Goal: Check status: Check status

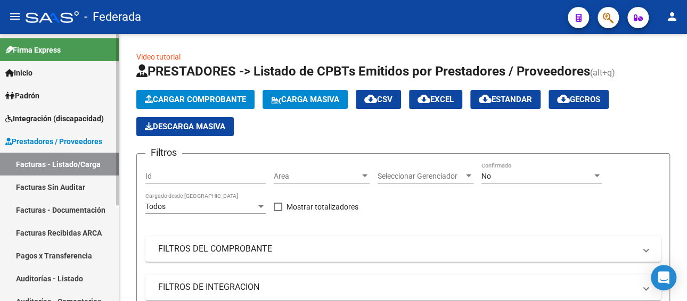
click at [80, 164] on link "Facturas - Listado/Carga" at bounding box center [59, 164] width 119 height 23
click at [86, 141] on span "Prestadores / Proveedores" at bounding box center [53, 142] width 97 height 12
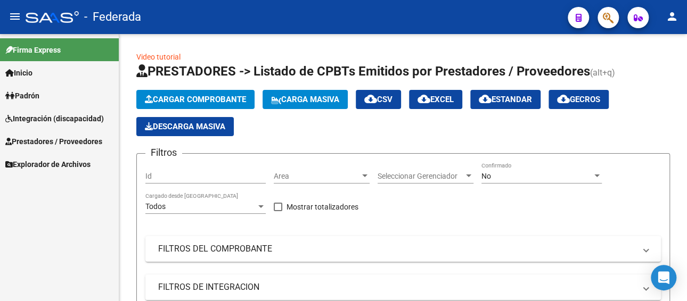
click at [84, 122] on span "Integración (discapacidad)" at bounding box center [54, 119] width 99 height 12
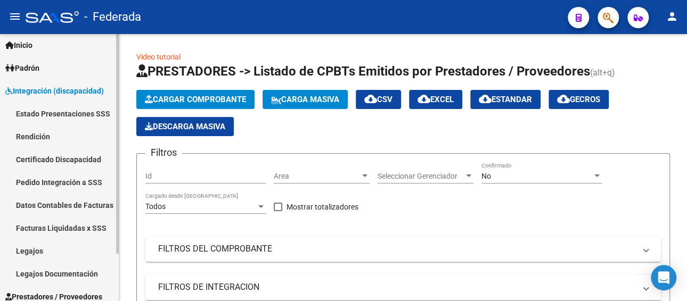
scroll to position [53, 0]
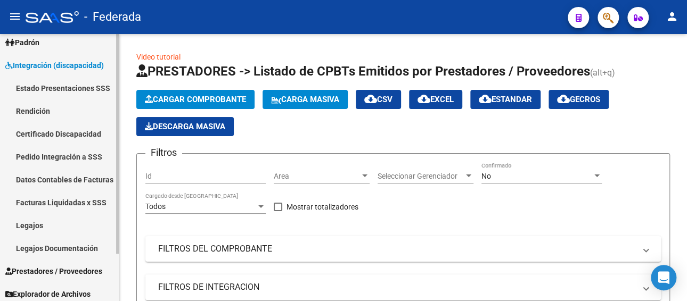
click at [72, 203] on link "Facturas Liquidadas x SSS" at bounding box center [59, 202] width 119 height 23
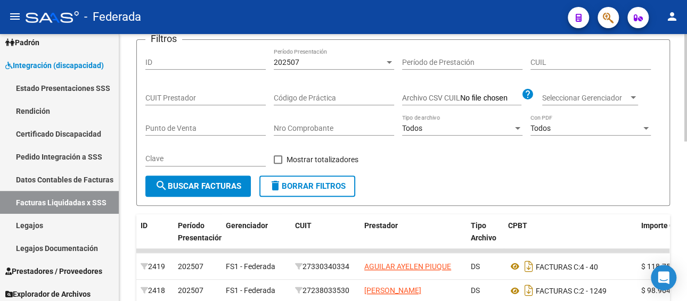
scroll to position [53, 0]
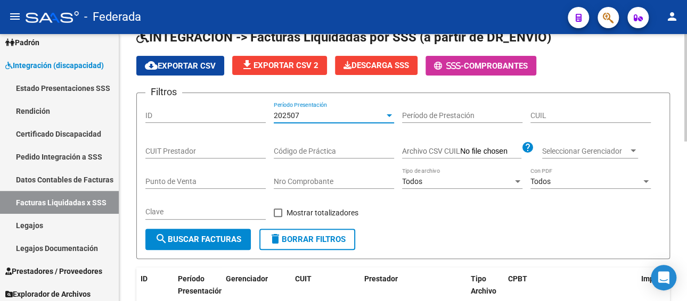
click at [331, 115] on div "202507" at bounding box center [329, 115] width 111 height 9
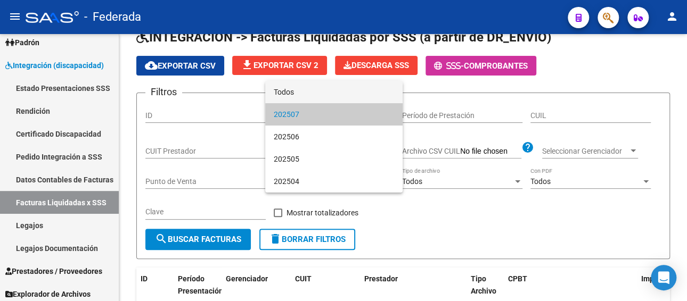
click at [322, 99] on span "Todos" at bounding box center [334, 92] width 120 height 22
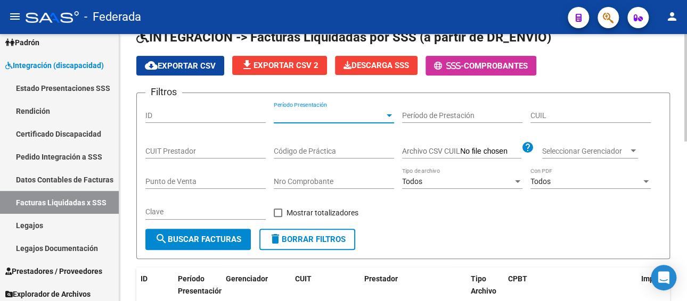
click at [550, 113] on input "CUIL" at bounding box center [591, 115] width 120 height 9
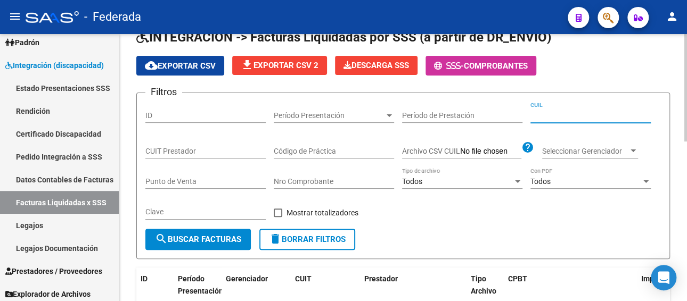
paste input "20-52373102-6"
type input "20-52373102-6"
click at [213, 238] on span "search Buscar Facturas" at bounding box center [198, 240] width 86 height 10
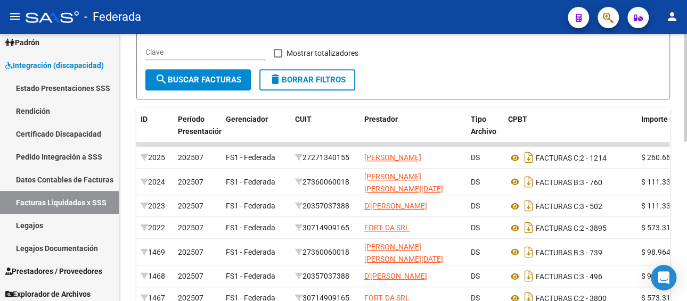
scroll to position [373, 0]
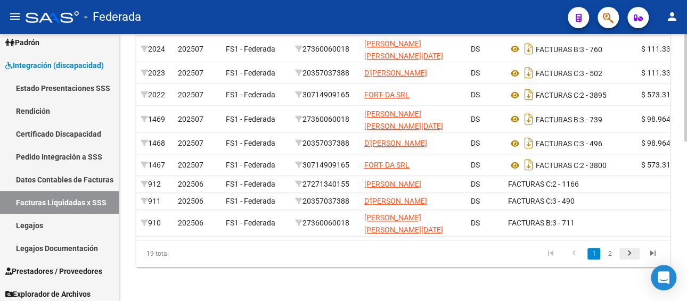
click at [627, 262] on icon "go to next page" at bounding box center [630, 255] width 14 height 13
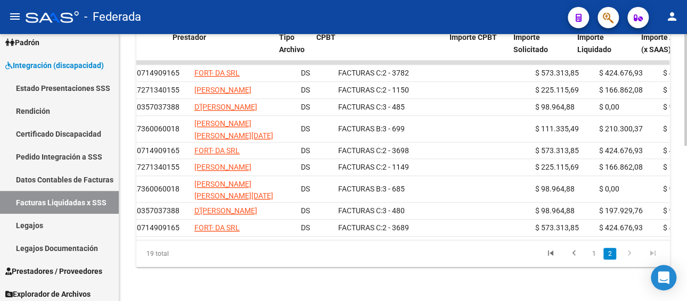
scroll to position [0, 192]
